Goal: Use online tool/utility: Utilize a website feature to perform a specific function

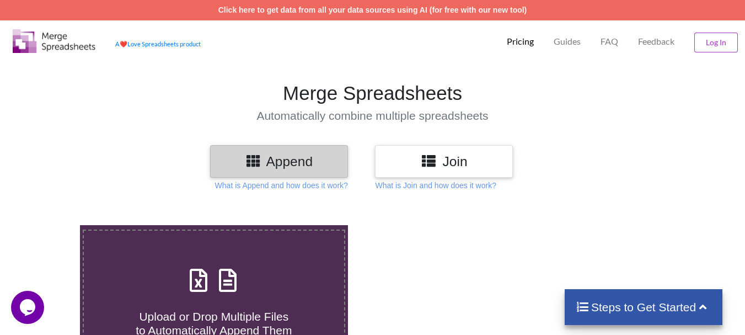
click at [426, 162] on icon at bounding box center [429, 160] width 16 height 14
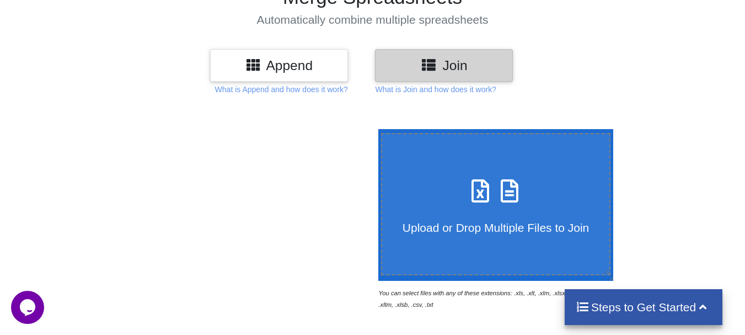
scroll to position [99, 0]
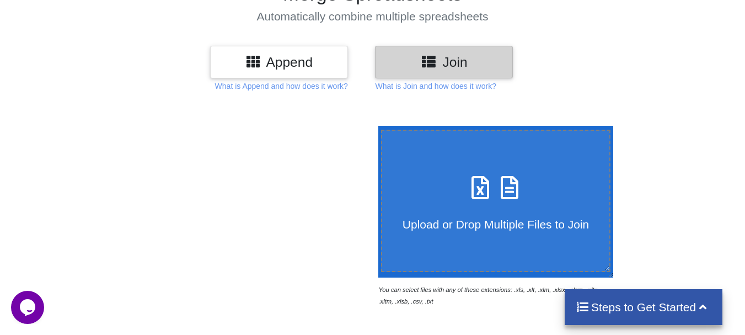
click at [306, 54] on h3 "Append" at bounding box center [278, 62] width 121 height 16
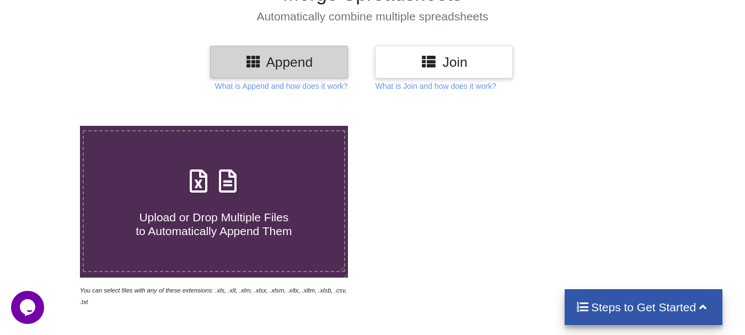
click at [412, 72] on div "Join" at bounding box center [444, 62] width 138 height 33
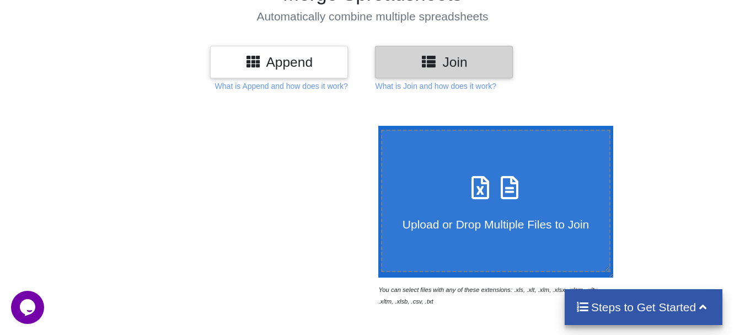
click at [491, 226] on span "Upload or Drop Multiple Files to Join" at bounding box center [496, 224] width 186 height 13
click at [376, 126] on input "Upload or Drop Multiple Files to Join" at bounding box center [376, 126] width 0 height 0
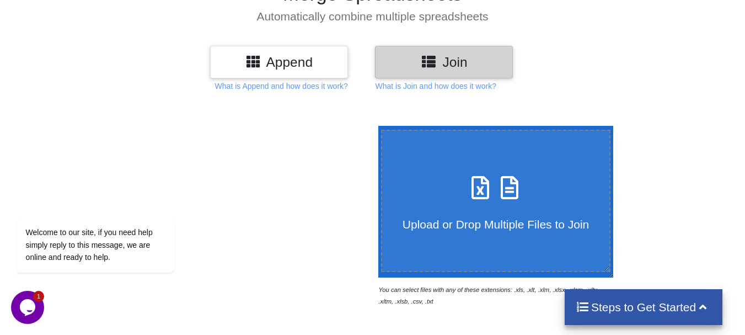
type input "C:\fakepath\Import GDs (1).xls"
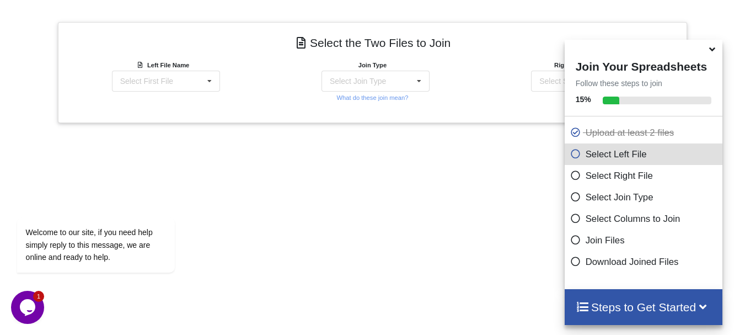
scroll to position [439, 0]
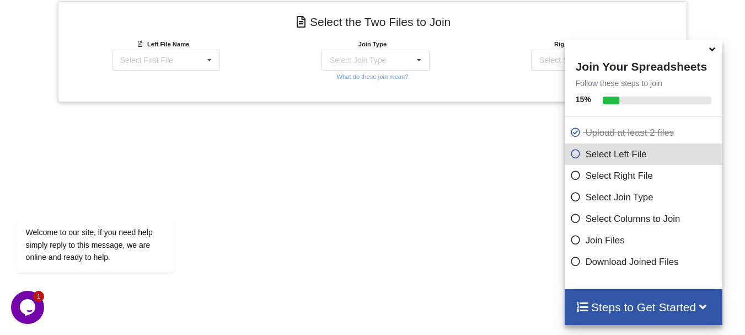
click at [664, 329] on div "Add More Files to Select For Join You can select files with any of these extens…" at bounding box center [372, 48] width 745 height 570
click at [655, 315] on div "Steps to Get Started" at bounding box center [644, 307] width 158 height 36
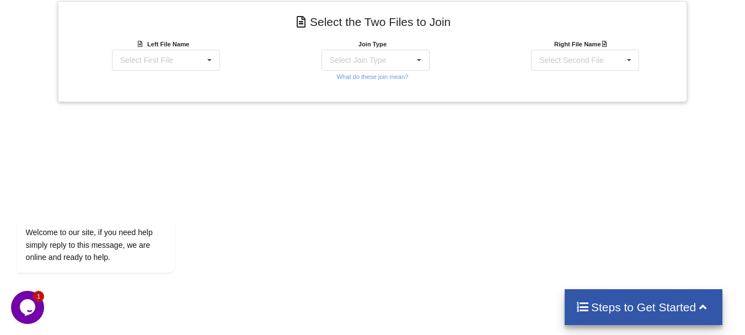
click at [654, 314] on div "Steps to Get Started" at bounding box center [644, 307] width 158 height 36
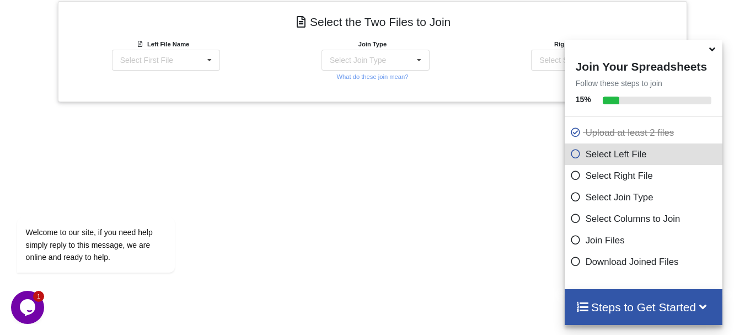
click at [570, 156] on icon at bounding box center [575, 151] width 11 height 9
click at [628, 168] on div "Select Right File" at bounding box center [644, 176] width 158 height 22
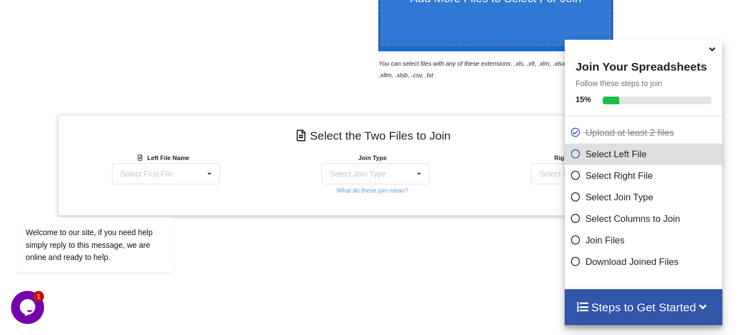
scroll to position [364, 0]
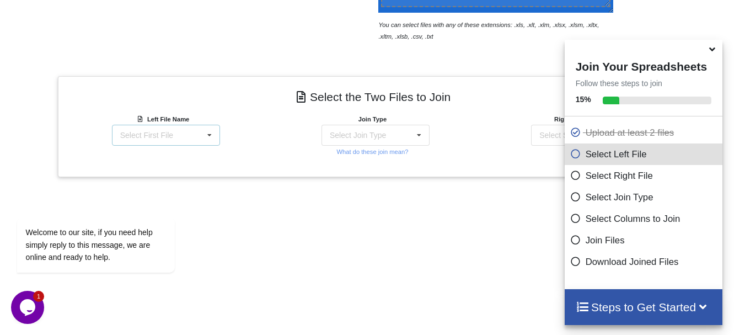
click at [206, 136] on icon at bounding box center [209, 135] width 17 height 20
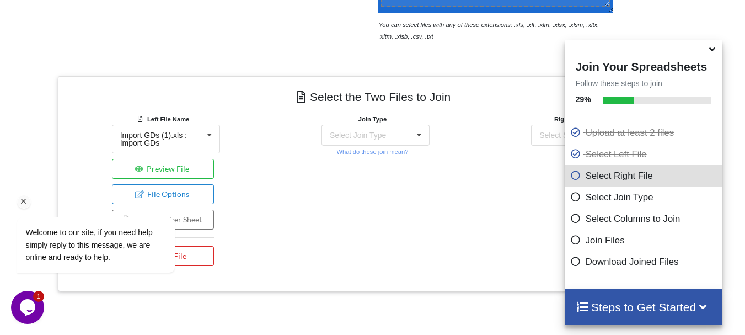
click at [180, 169] on div "Welcome to our site, if you need help simply reply to this message, we are onli…" at bounding box center [110, 218] width 199 height 130
click at [230, 164] on div "Left File Name Import GDs (1).xls : Import GDs Import GDs (1).xls : Import GDs …" at bounding box center [163, 192] width 210 height 158
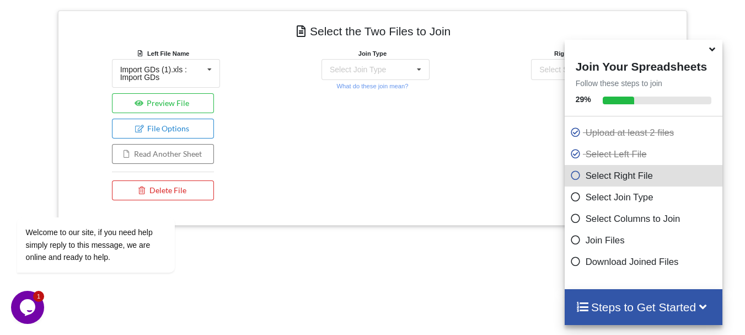
scroll to position [430, 0]
click at [384, 69] on div "Select Join Type INNER JOIN LEFT JOIN RIGHT JOIN FULL JOIN" at bounding box center [376, 68] width 108 height 21
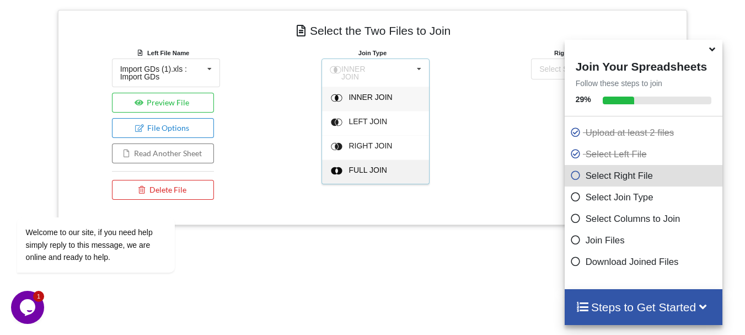
click at [371, 169] on span "FULL JOIN" at bounding box center [368, 169] width 39 height 9
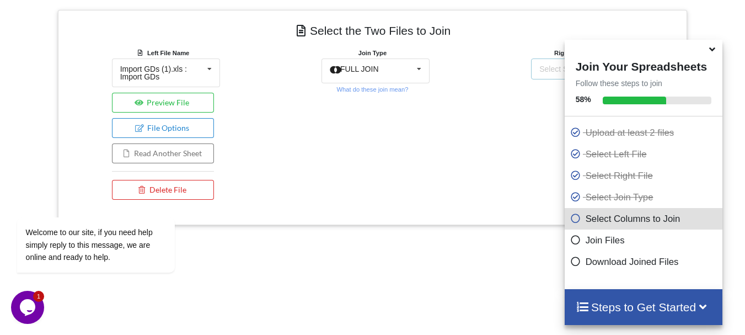
click at [540, 71] on div "Select Second File" at bounding box center [572, 69] width 65 height 8
click at [546, 102] on span "Import GDs (1).xls : Import GDs" at bounding box center [574, 101] width 67 height 17
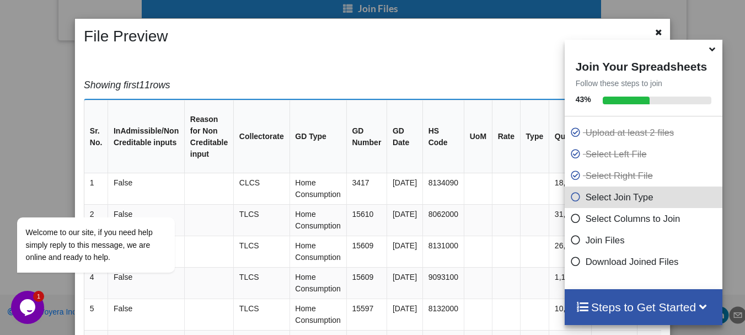
scroll to position [0, 0]
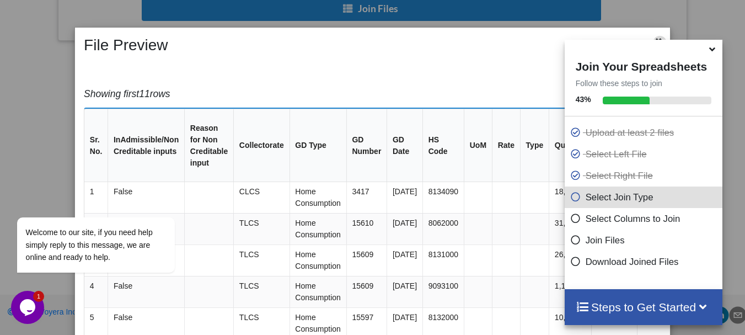
click at [654, 39] on icon at bounding box center [658, 40] width 9 height 8
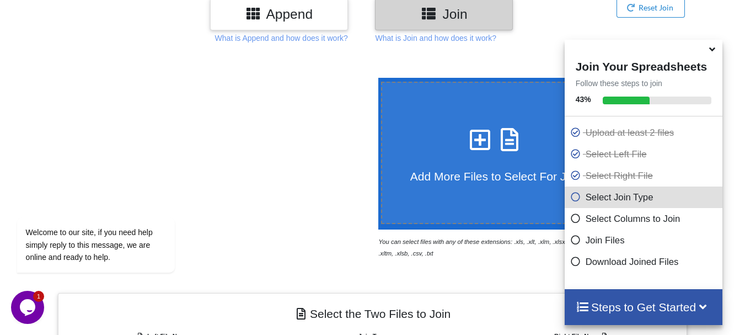
scroll to position [147, 0]
click at [317, 18] on h3 "Append" at bounding box center [278, 15] width 121 height 16
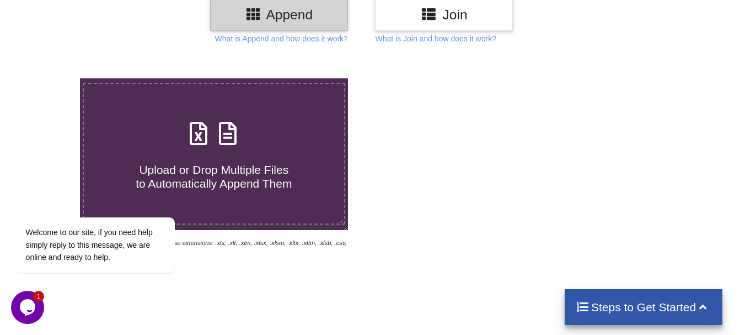
click at [254, 125] on div "Upload or Drop Multiple Files to Automatically Append Them" at bounding box center [214, 153] width 260 height 74
click at [50, 78] on input "Upload or Drop Multiple Files to Automatically Append Them" at bounding box center [50, 78] width 0 height 0
type input "C:\fakepath\Import GDs (1).xls"
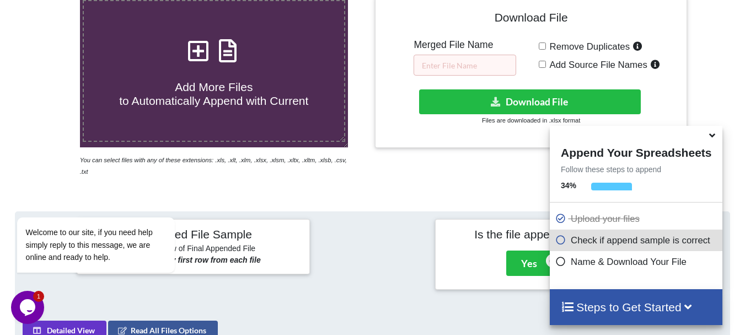
scroll to position [229, 0]
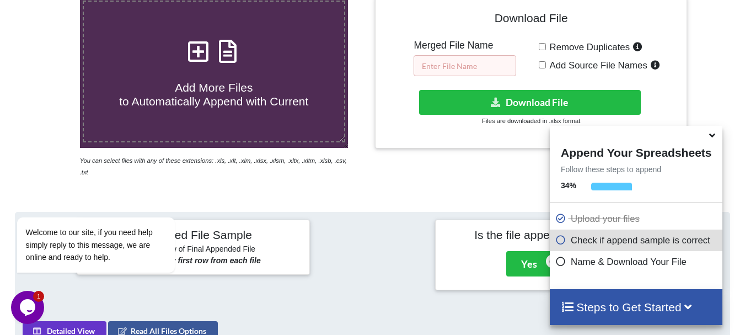
click at [450, 67] on input "text" at bounding box center [465, 65] width 103 height 21
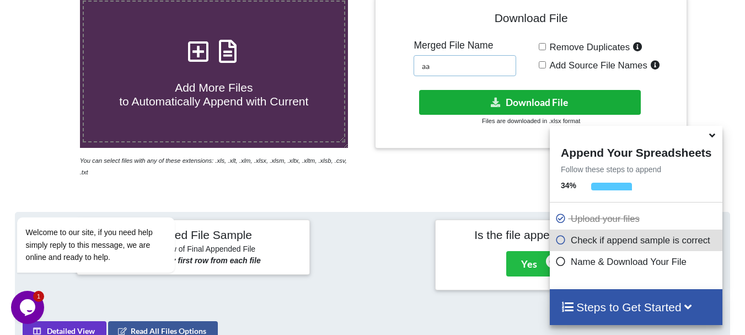
type input "aa"
click at [464, 99] on button "Download File" at bounding box center [530, 102] width 222 height 25
